Goal: Information Seeking & Learning: Check status

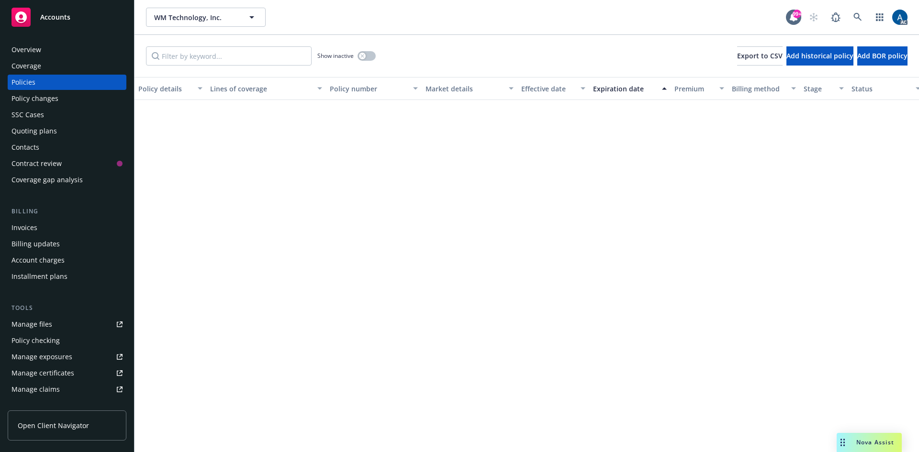
scroll to position [533, 0]
